Goal: Navigation & Orientation: Find specific page/section

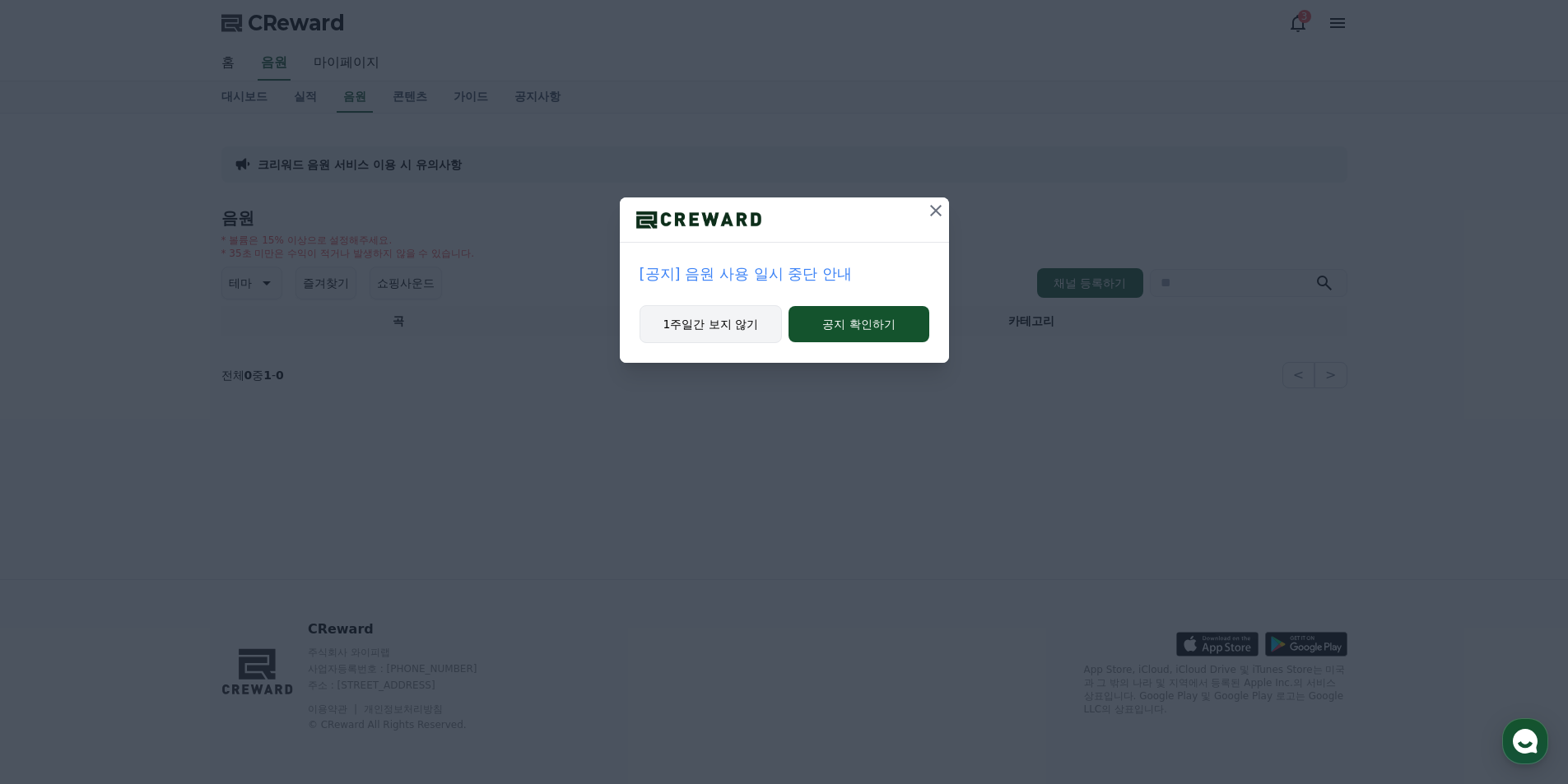
click at [741, 315] on button "1주일간 보지 않기" at bounding box center [711, 325] width 143 height 38
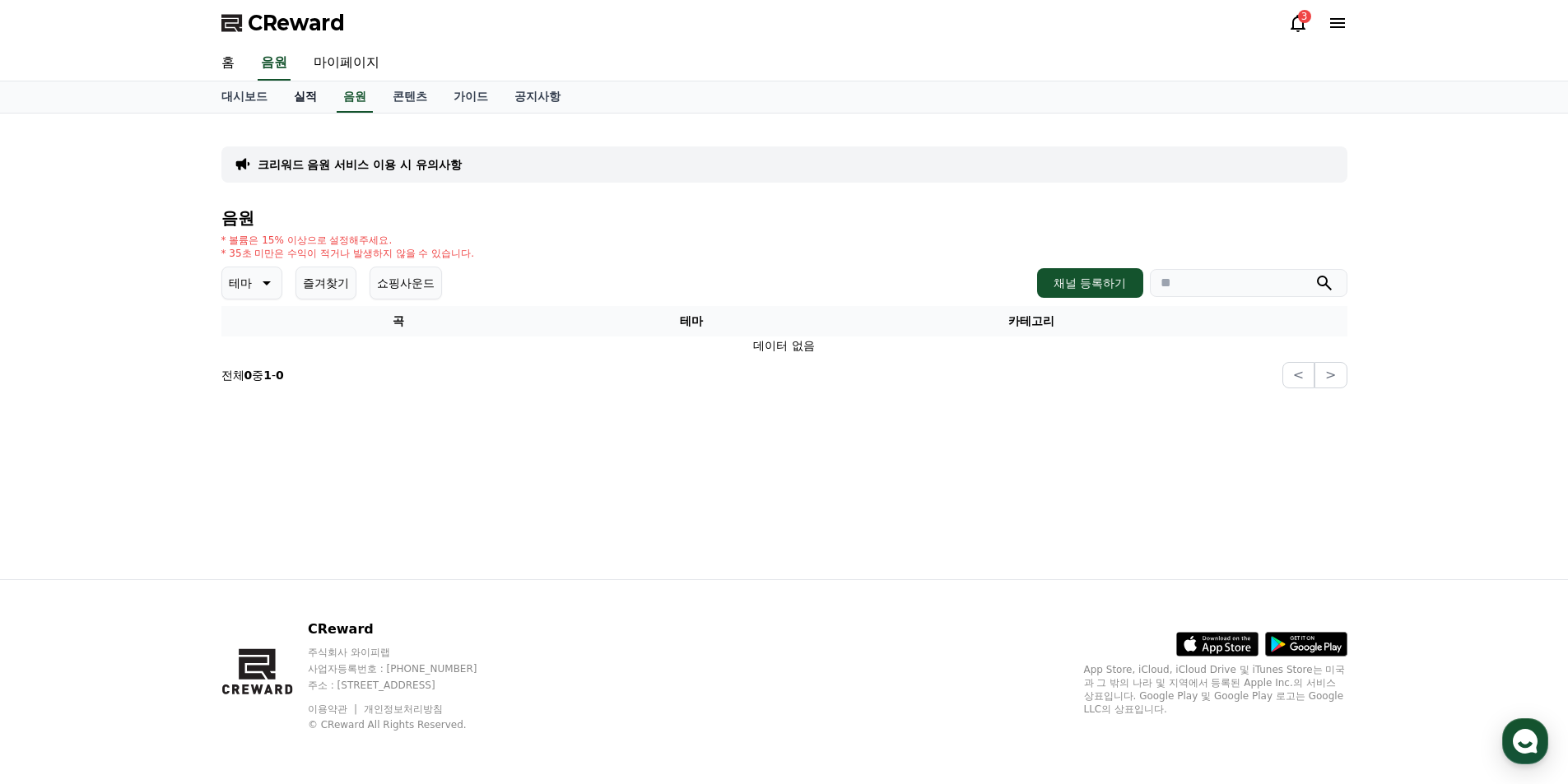
click at [306, 88] on link "실적" at bounding box center [306, 97] width 50 height 31
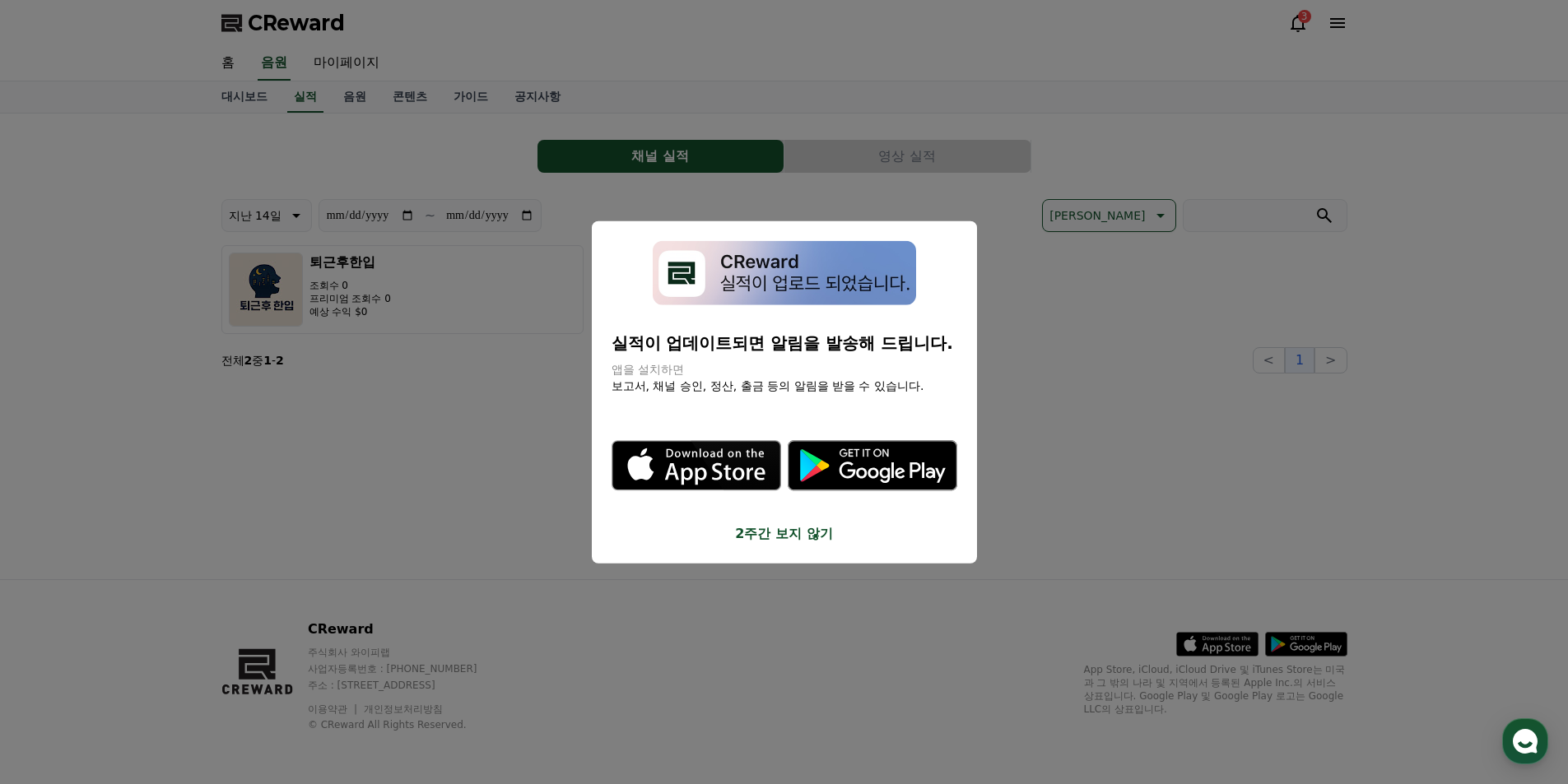
click at [789, 527] on button "2주간 보지 않기" at bounding box center [784, 534] width 345 height 20
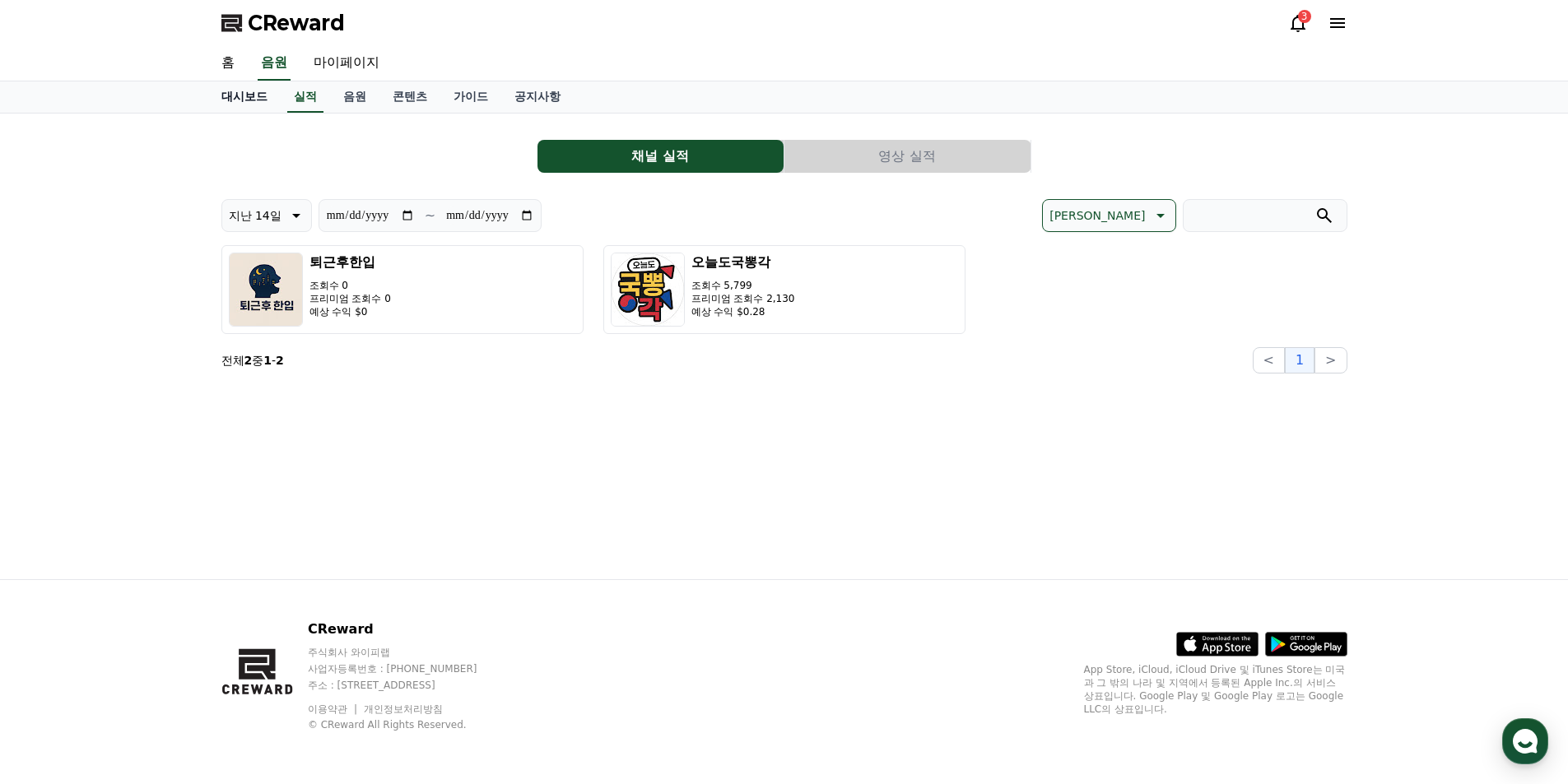
click at [229, 101] on link "대시보드" at bounding box center [244, 97] width 72 height 31
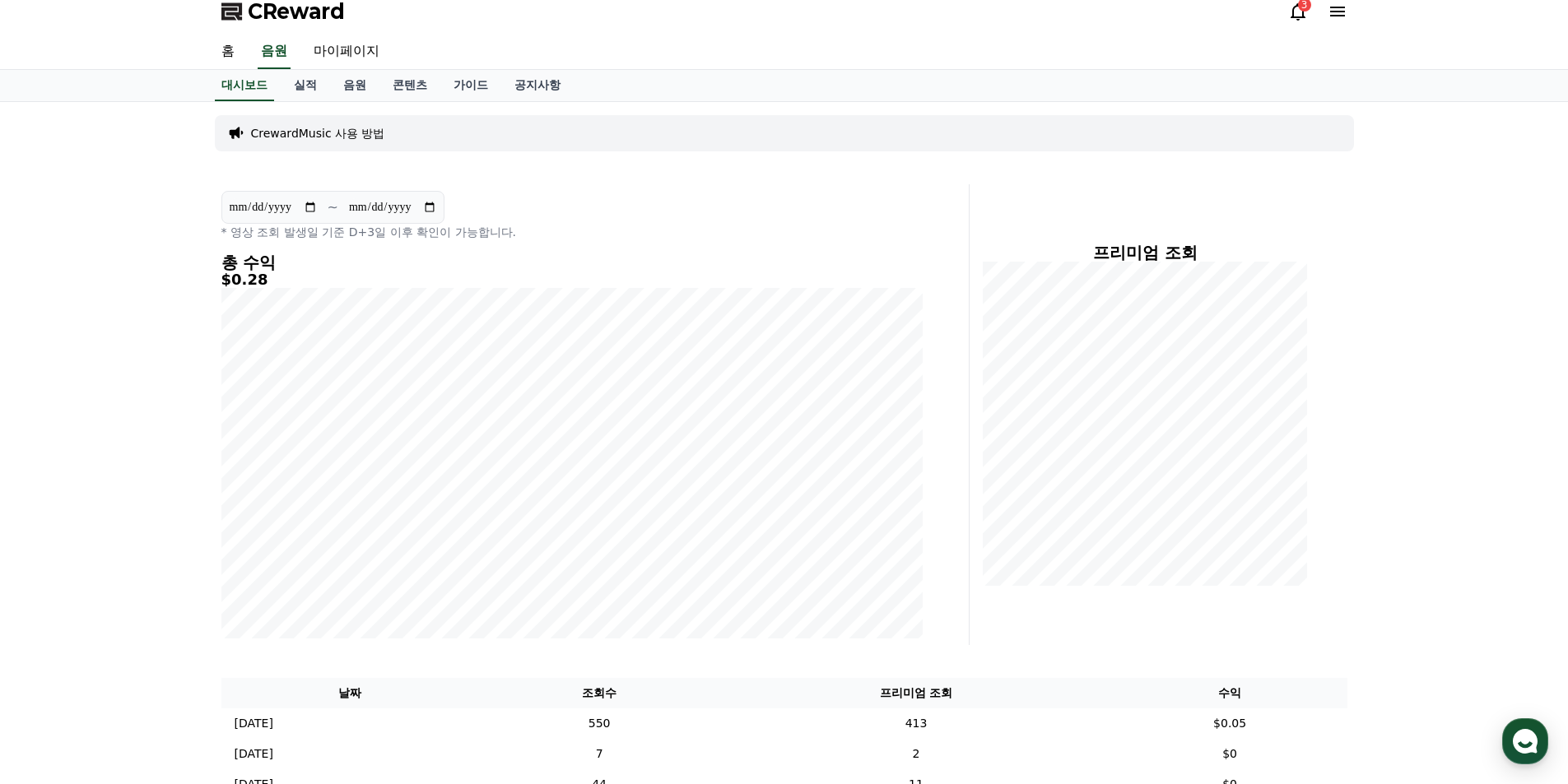
scroll to position [26, 0]
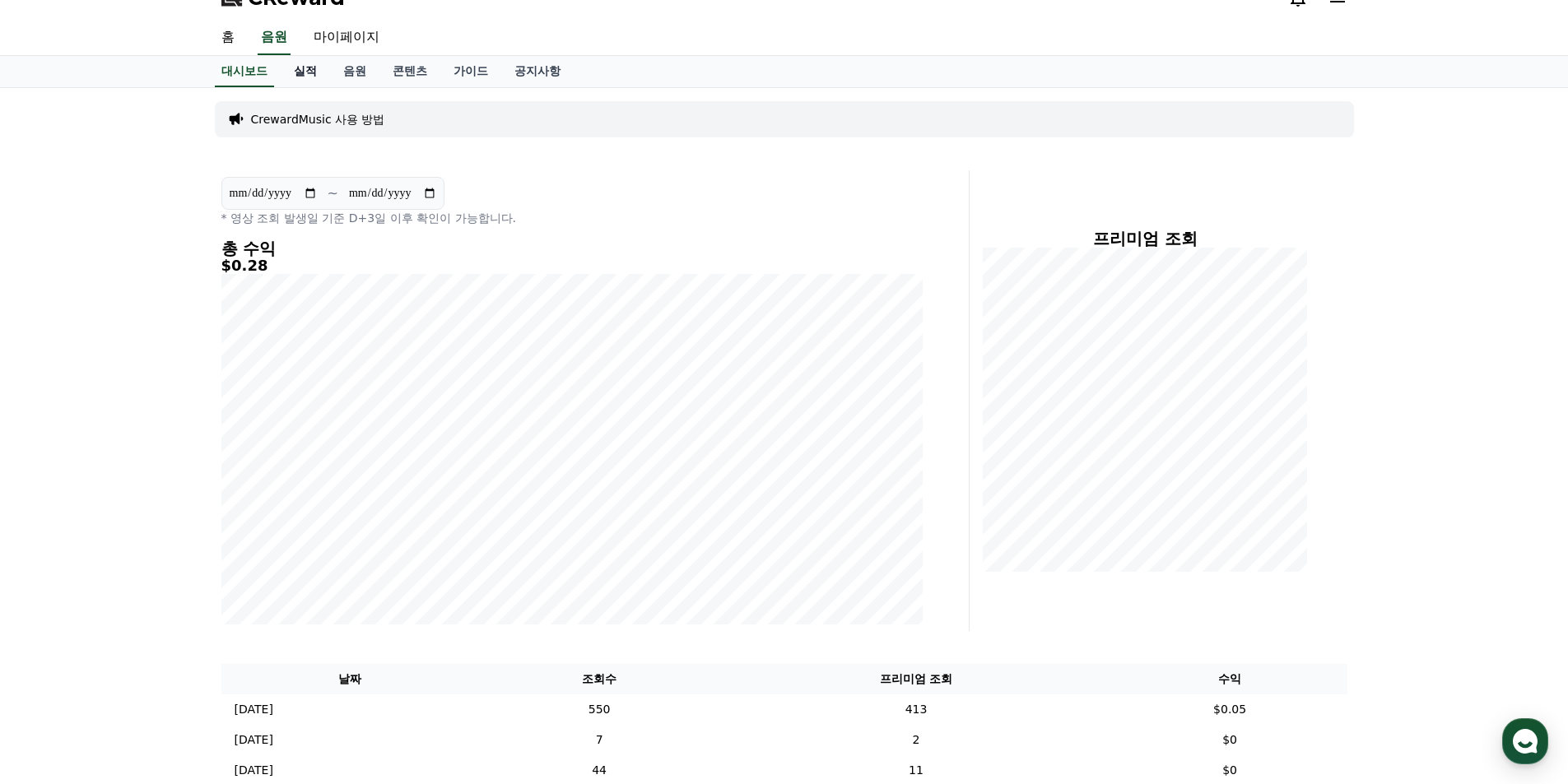
click at [309, 67] on link "실적" at bounding box center [306, 72] width 50 height 31
